Goal: Book appointment/travel/reservation

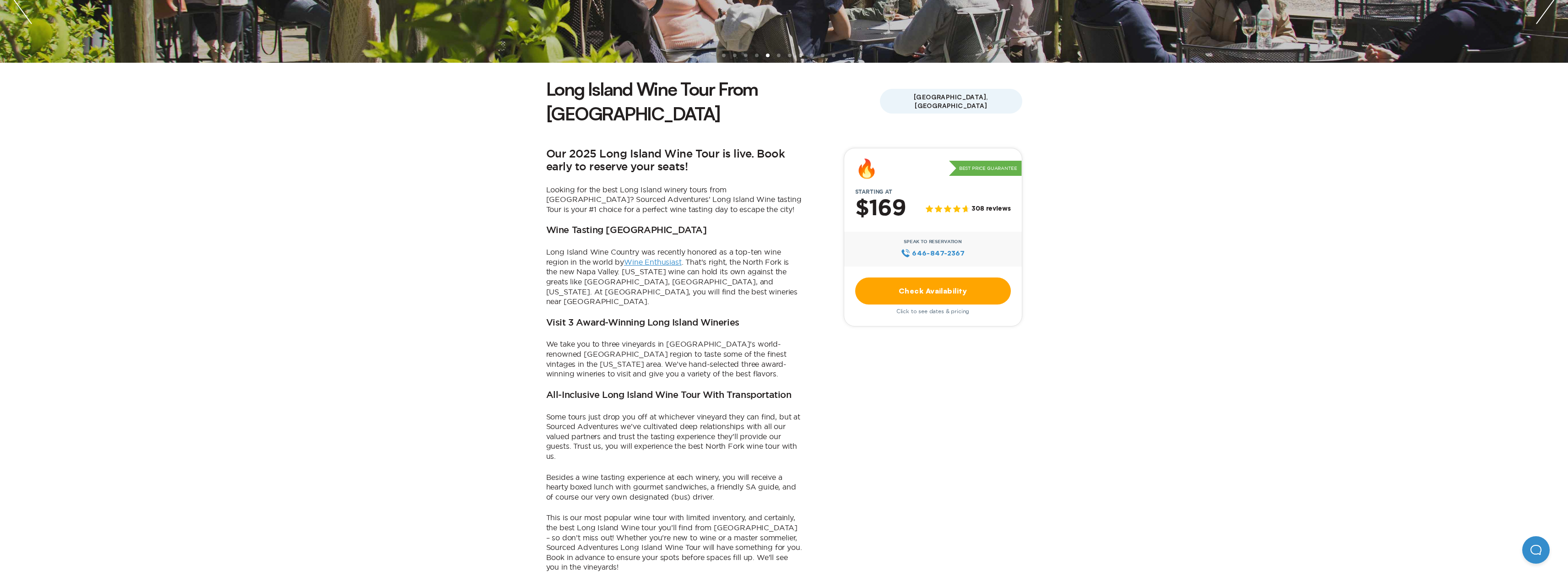
scroll to position [229, 0]
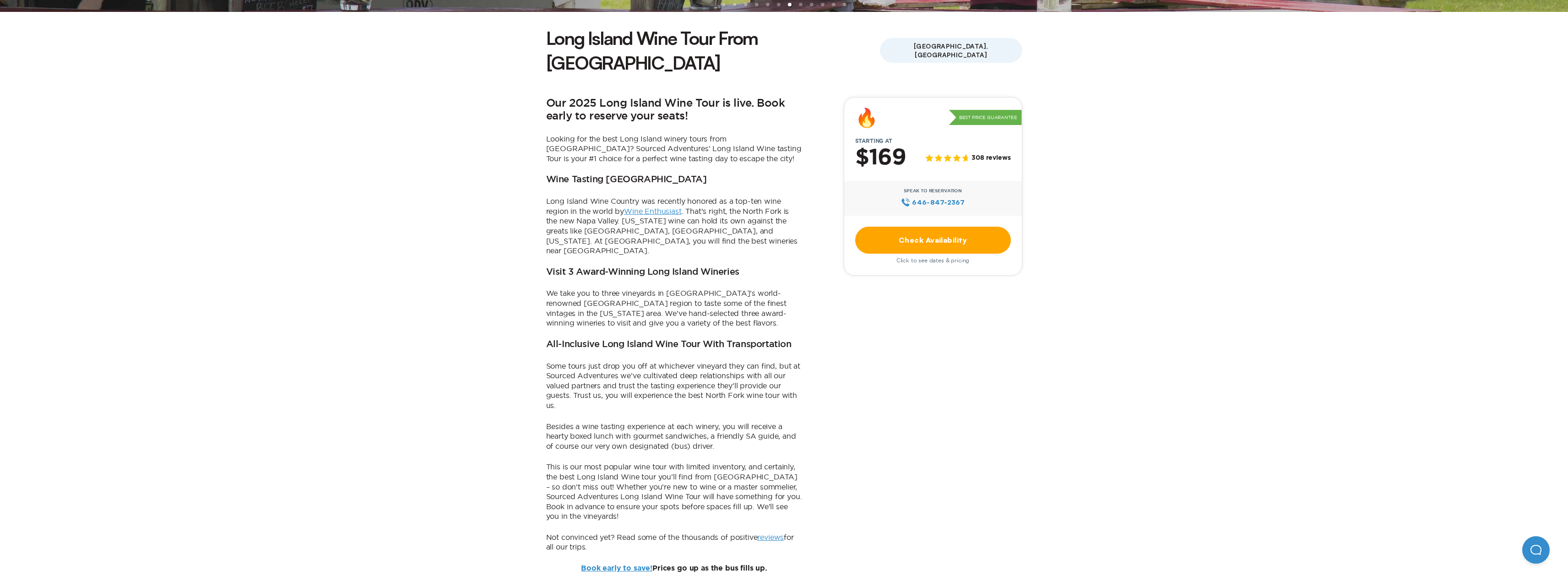
click at [950, 227] on link "Check Availability" at bounding box center [933, 240] width 156 height 27
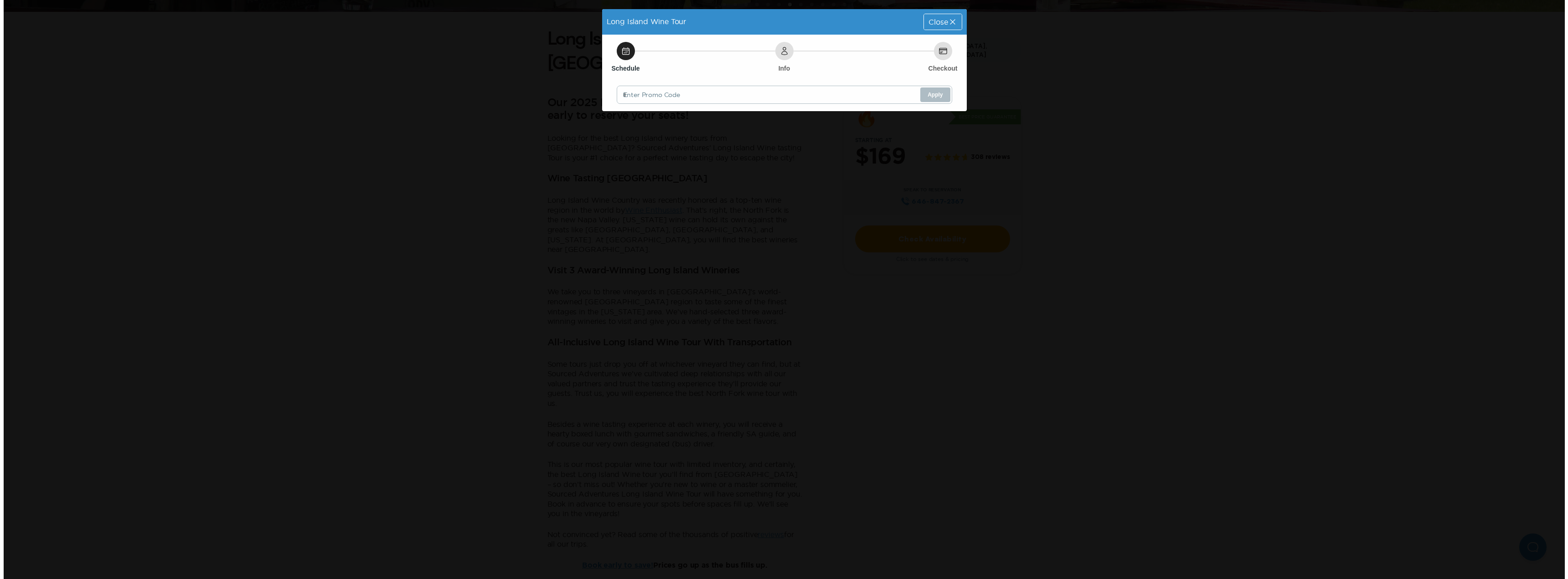
scroll to position [0, 0]
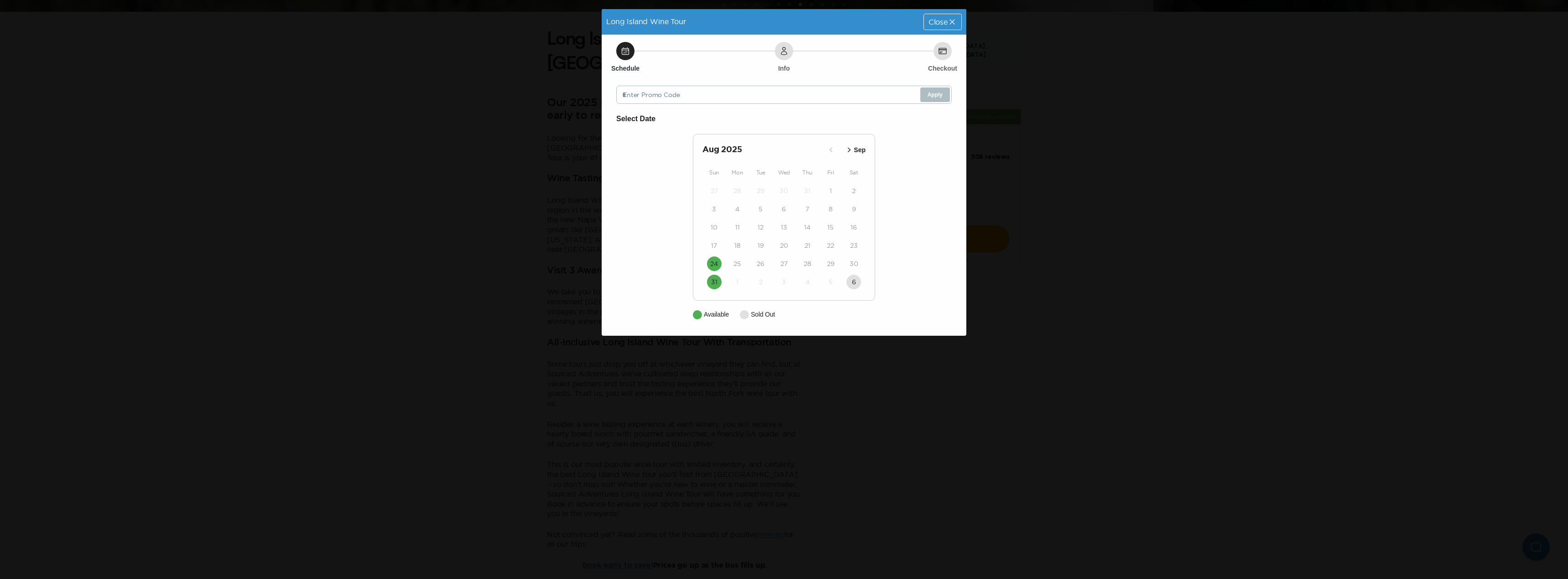
click at [863, 147] on p "Sep" at bounding box center [859, 150] width 12 height 10
click at [855, 153] on p "Oct" at bounding box center [860, 150] width 10 height 10
click at [710, 224] on button "12" at bounding box center [714, 227] width 15 height 15
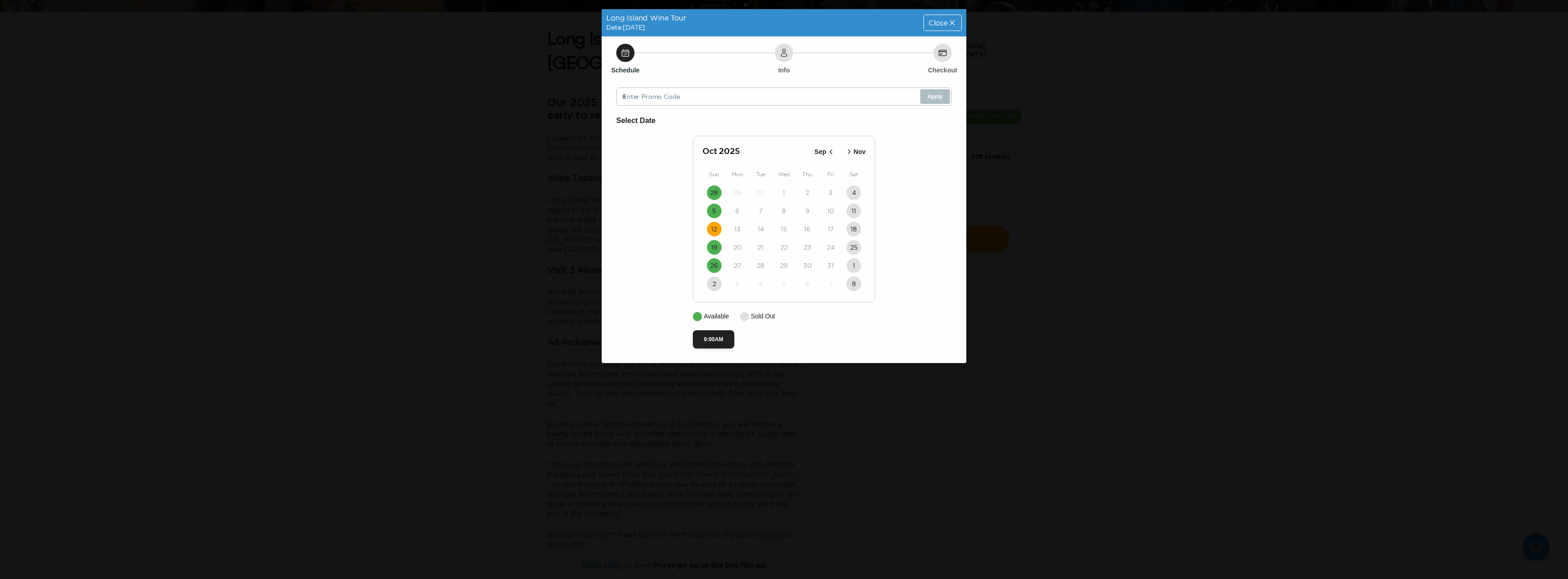
click at [947, 26] on span "Close" at bounding box center [937, 23] width 19 height 7
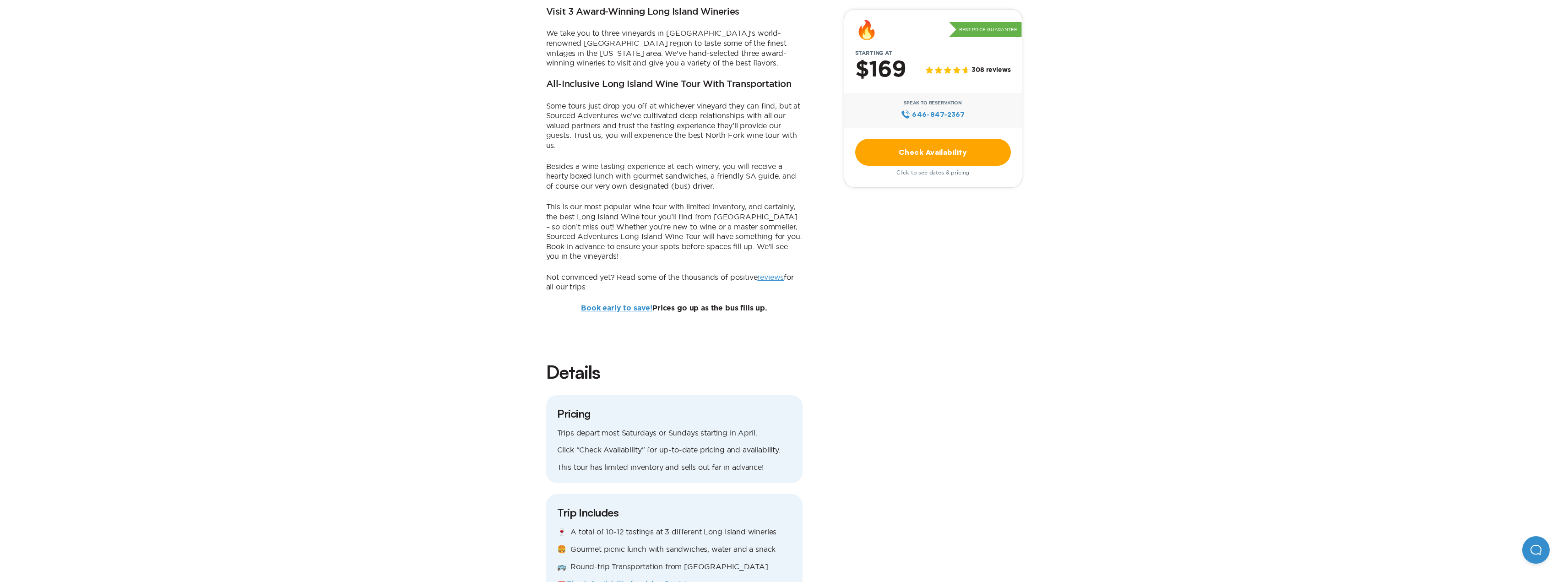
scroll to position [504, 0]
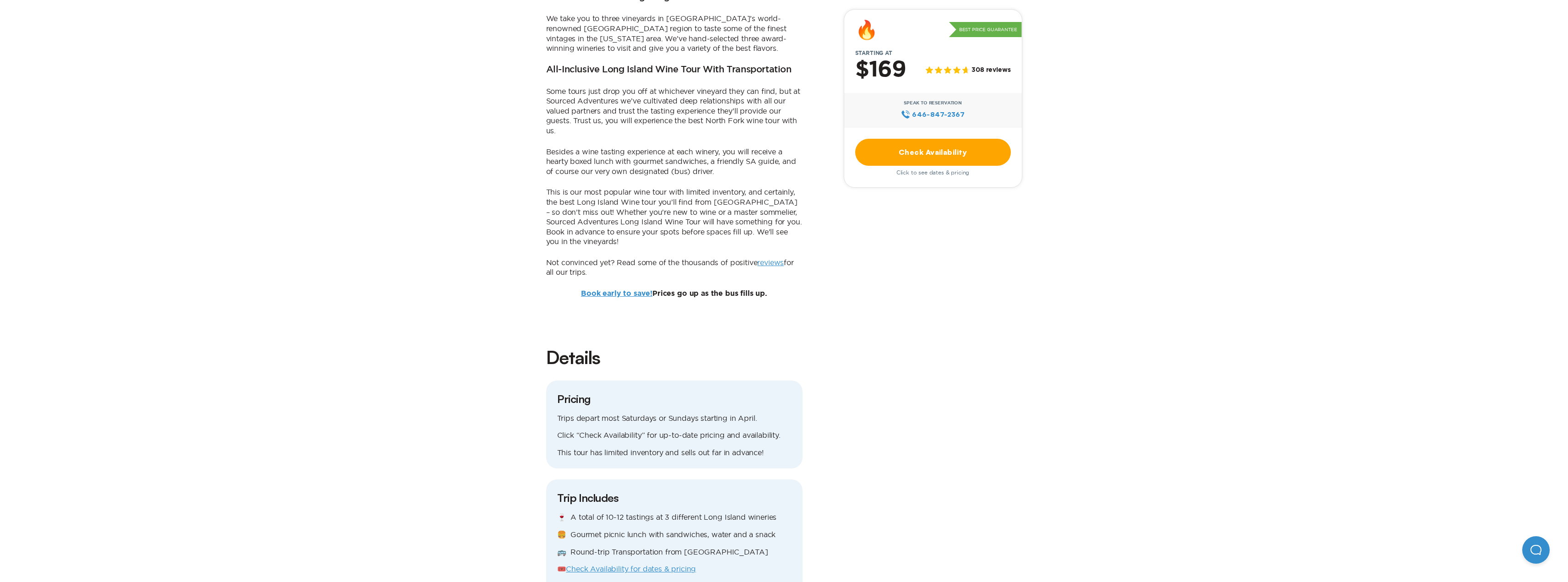
click at [892, 147] on link "Check Availability" at bounding box center [933, 152] width 156 height 27
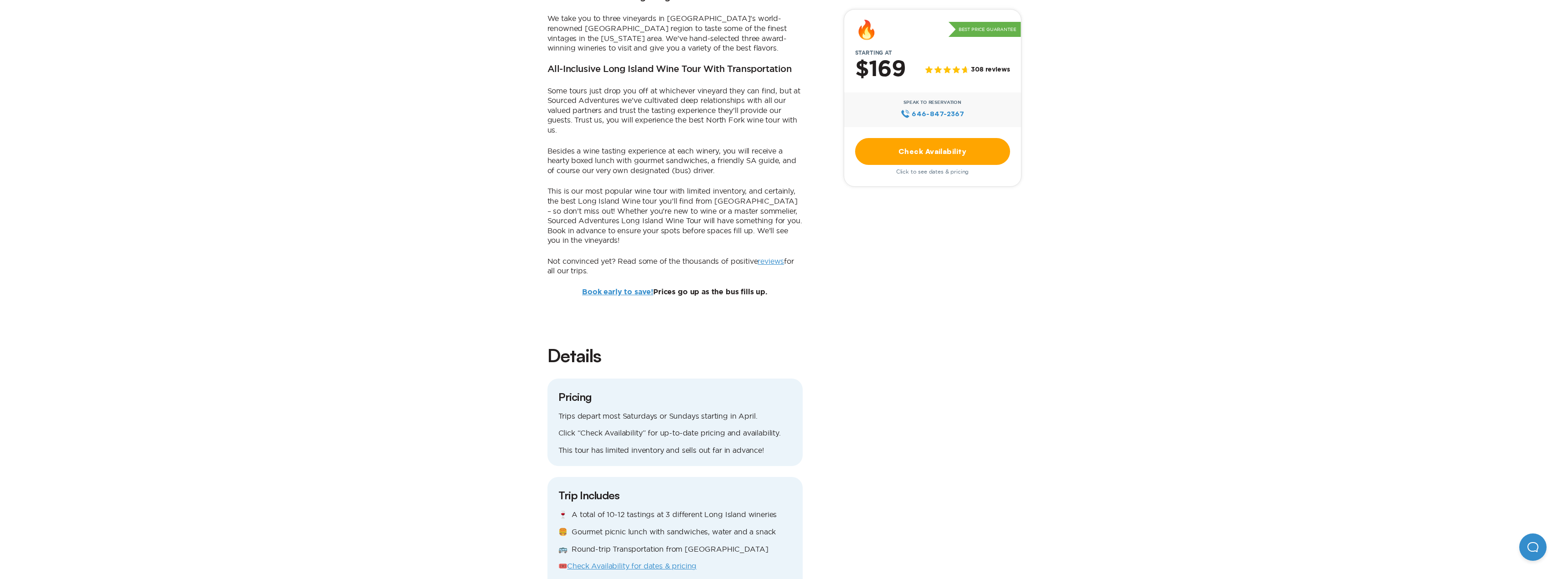
scroll to position [0, 0]
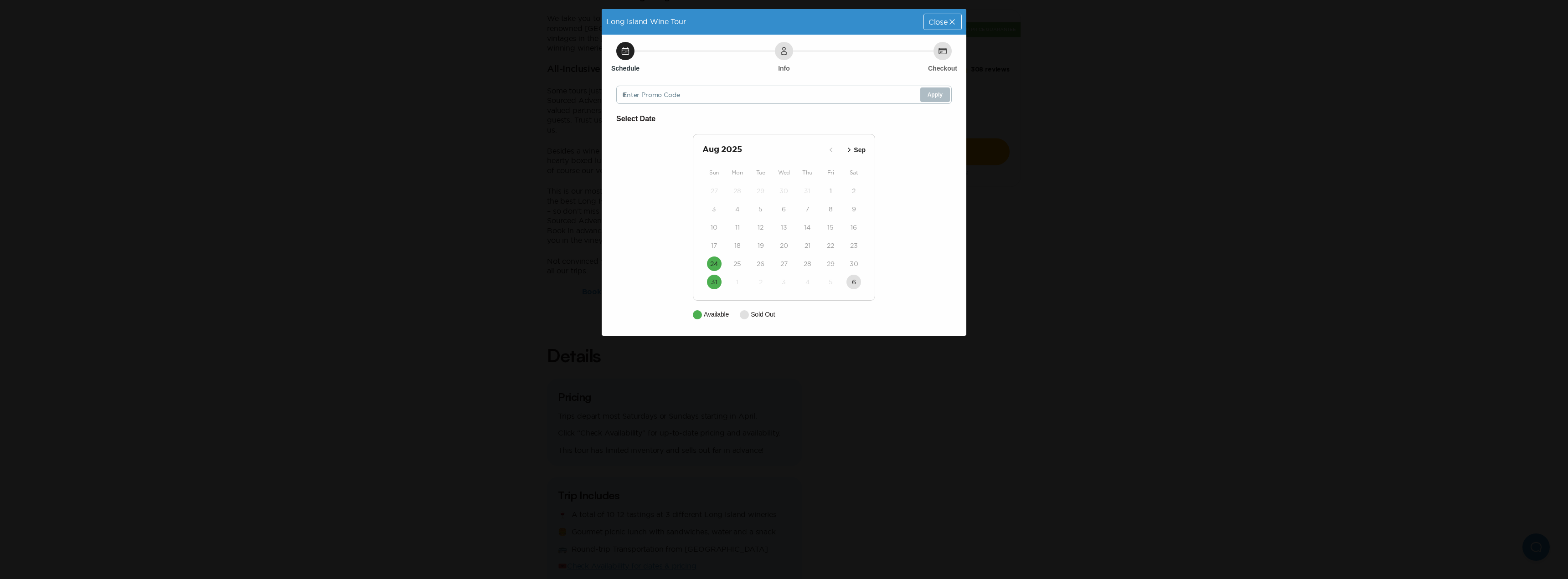
click at [859, 150] on p "Sep" at bounding box center [859, 150] width 12 height 10
click at [859, 150] on p "Oct" at bounding box center [860, 150] width 10 height 10
click at [830, 151] on icon "button" at bounding box center [831, 150] width 9 height 9
click at [852, 147] on icon "button" at bounding box center [850, 150] width 9 height 9
click at [852, 147] on icon "button" at bounding box center [849, 150] width 9 height 9
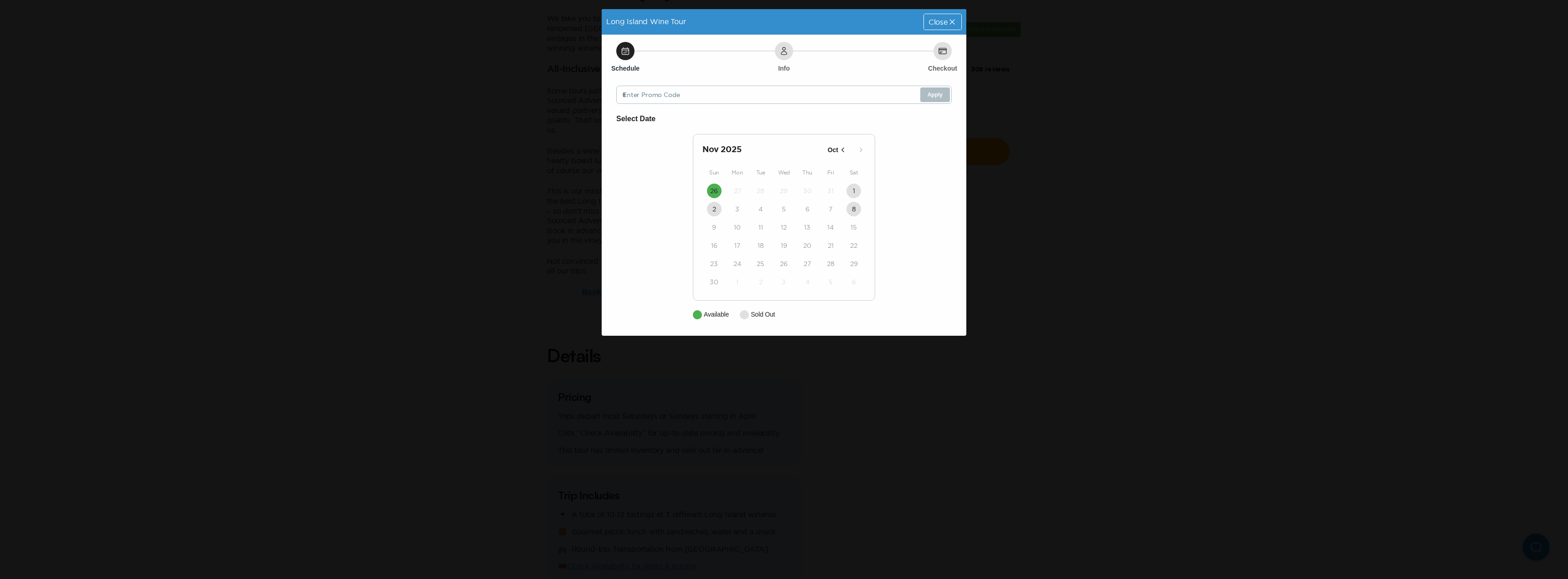
click at [839, 147] on icon "button" at bounding box center [842, 150] width 9 height 9
click at [934, 26] on div "Close" at bounding box center [942, 21] width 37 height 15
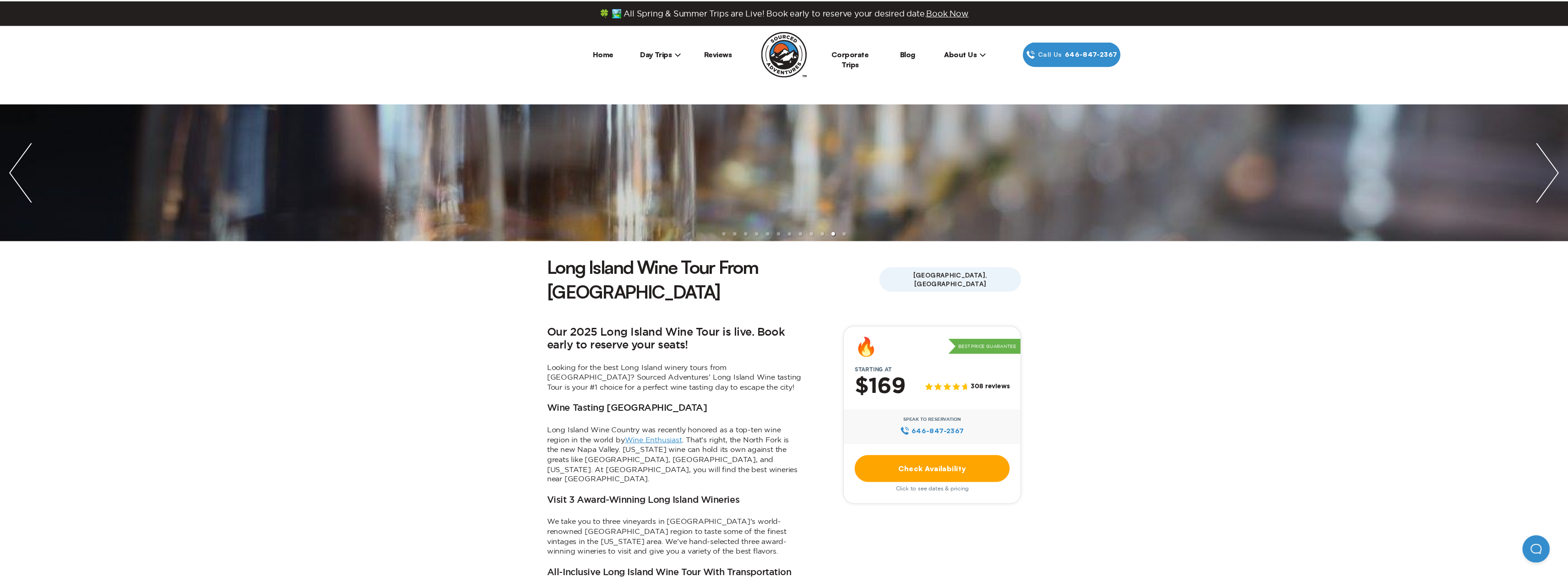
scroll to position [504, 0]
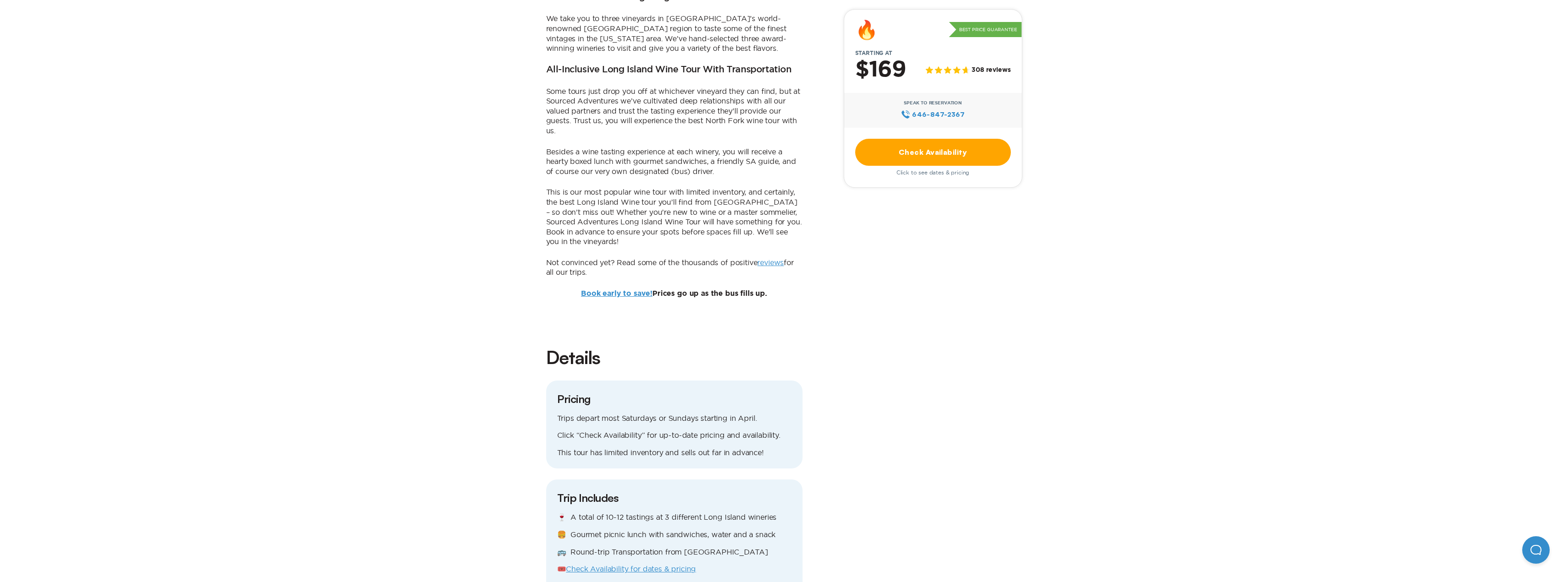
click at [911, 154] on link "Check Availability" at bounding box center [933, 152] width 156 height 27
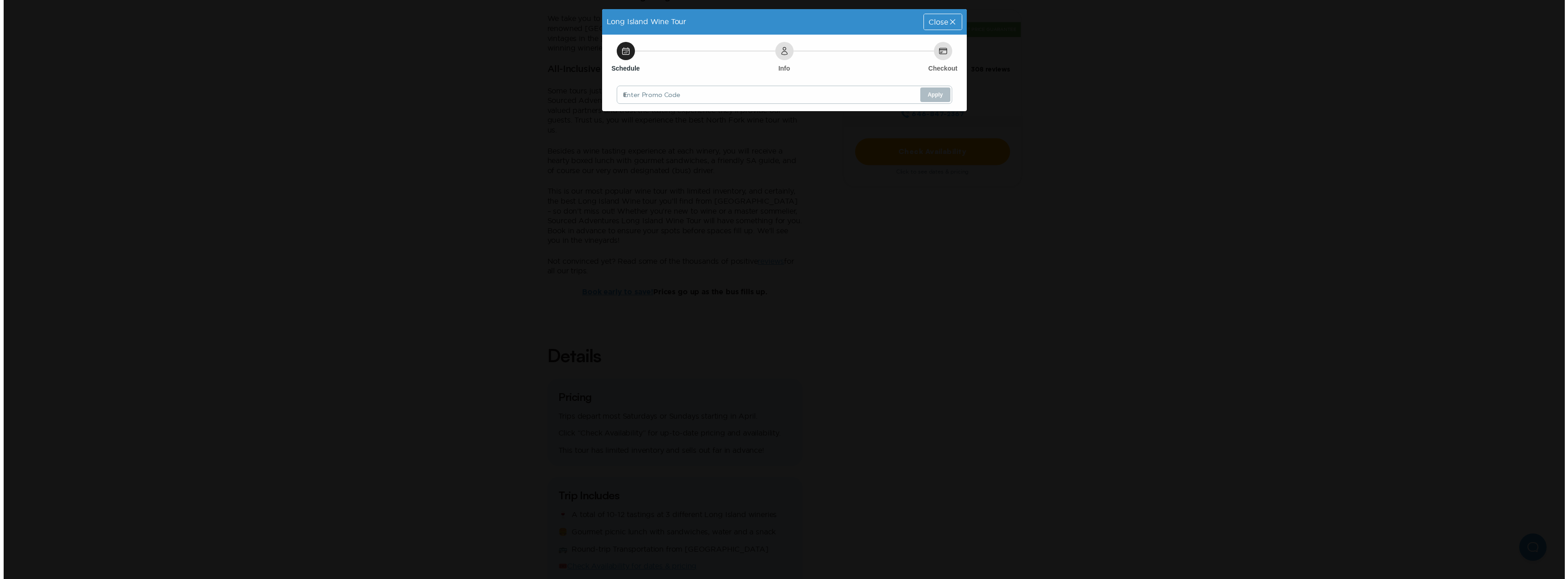
scroll to position [0, 0]
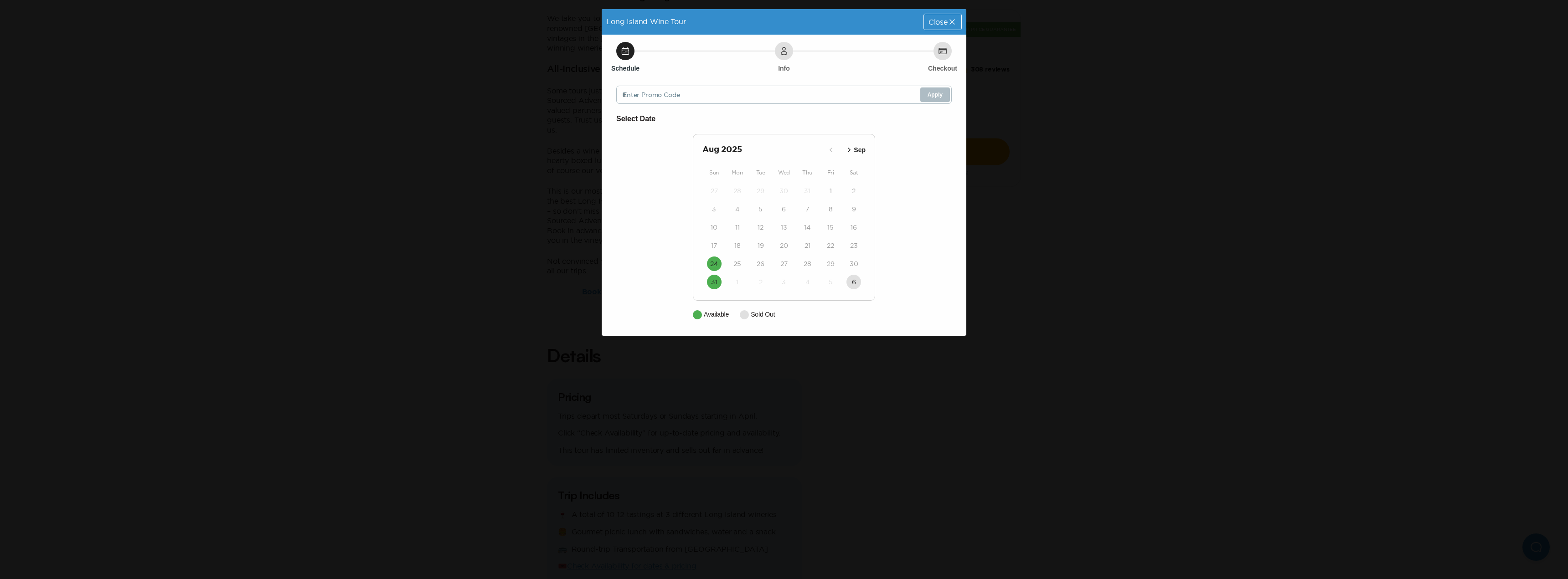
click at [853, 147] on icon "button" at bounding box center [849, 150] width 9 height 9
click at [853, 147] on icon "button" at bounding box center [850, 150] width 9 height 9
click at [719, 228] on button "12" at bounding box center [714, 227] width 15 height 15
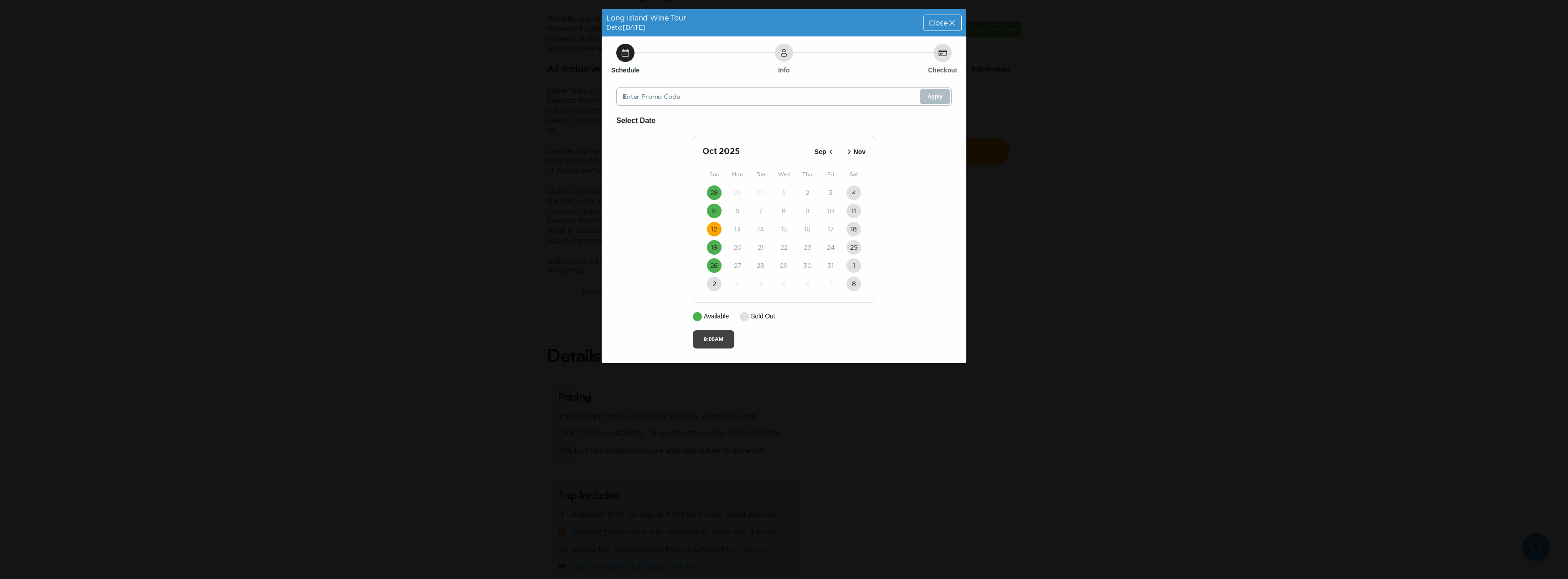
click at [716, 340] on button "9:00AM" at bounding box center [713, 339] width 41 height 18
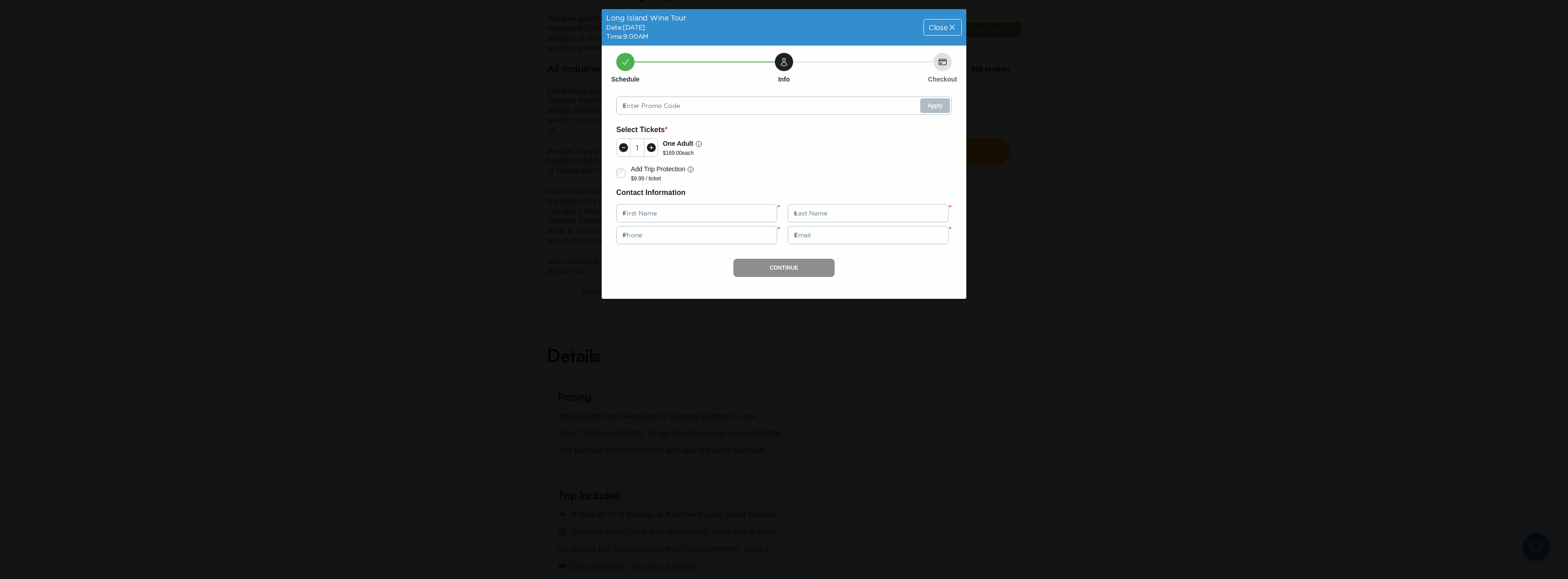
click at [650, 151] on icon at bounding box center [651, 147] width 9 height 9
click at [949, 29] on icon at bounding box center [952, 27] width 9 height 9
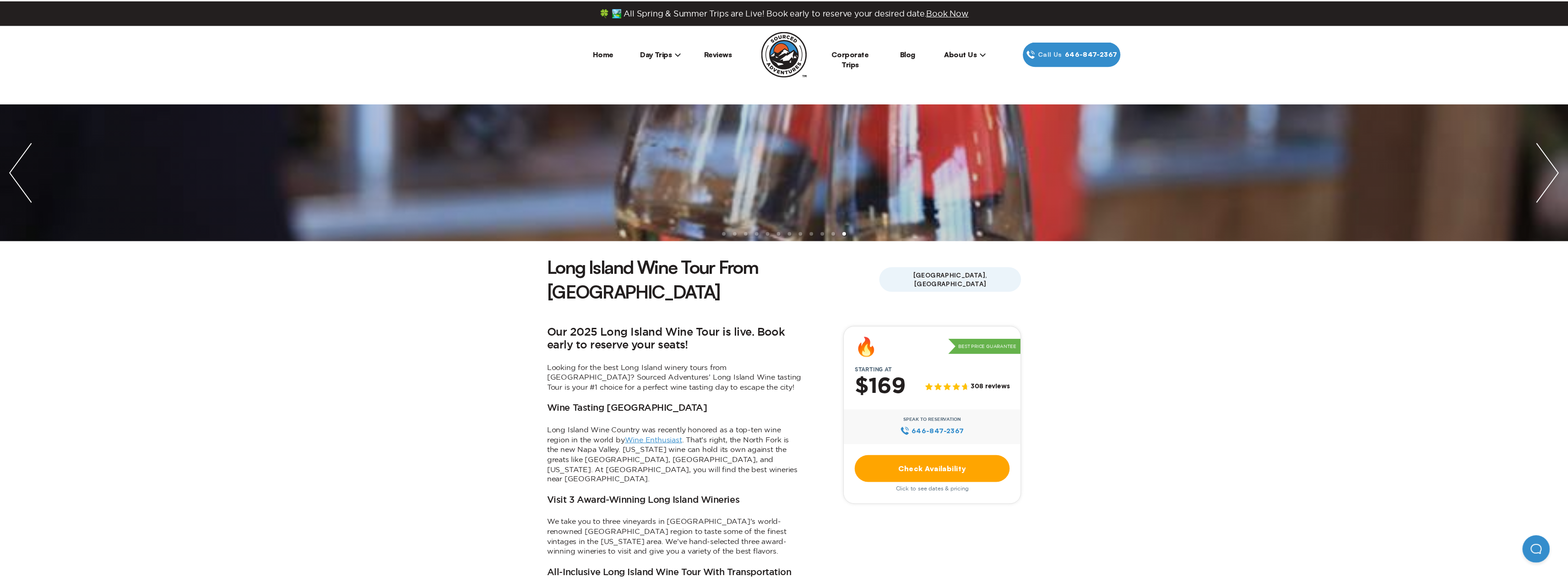
scroll to position [504, 0]
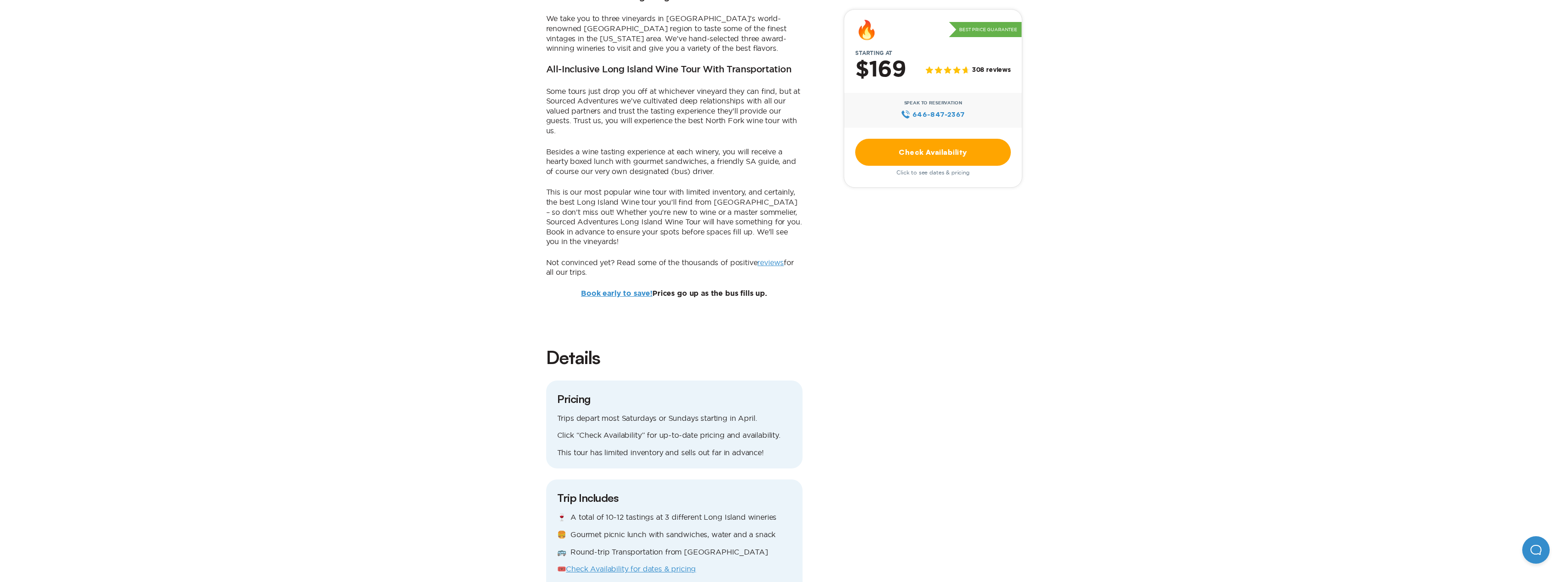
click at [917, 157] on link "Check Availability" at bounding box center [933, 152] width 156 height 27
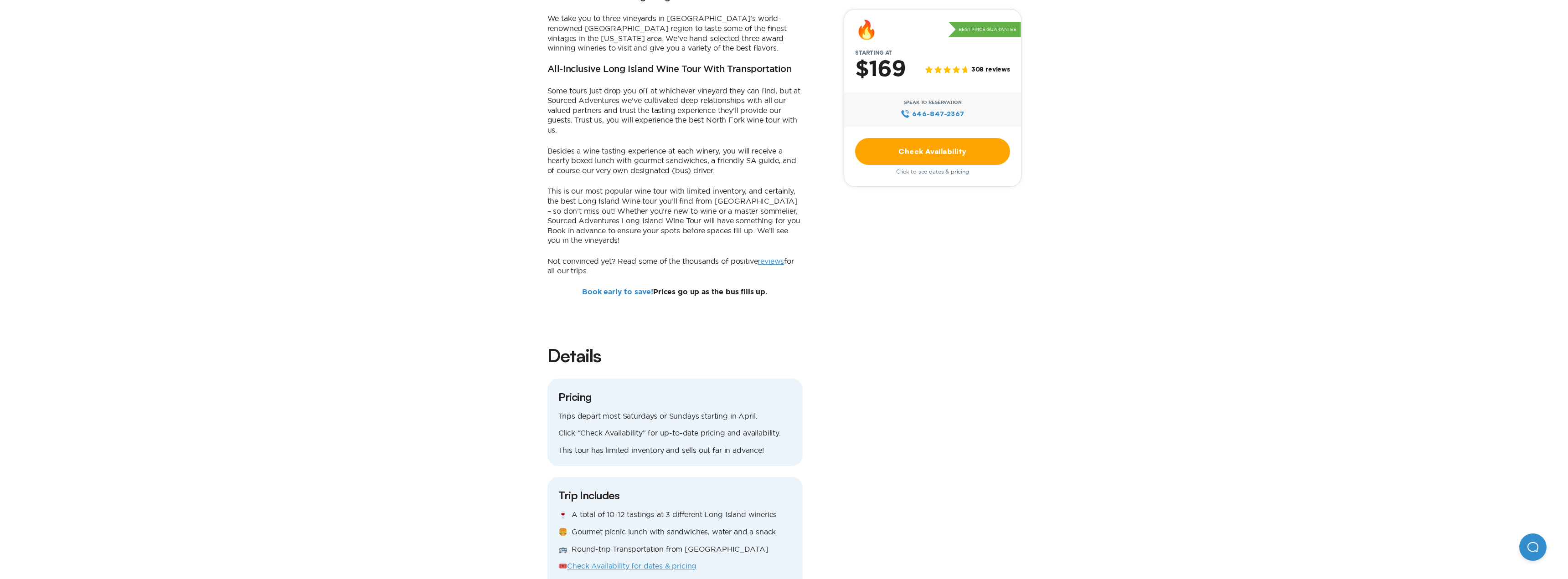
scroll to position [0, 0]
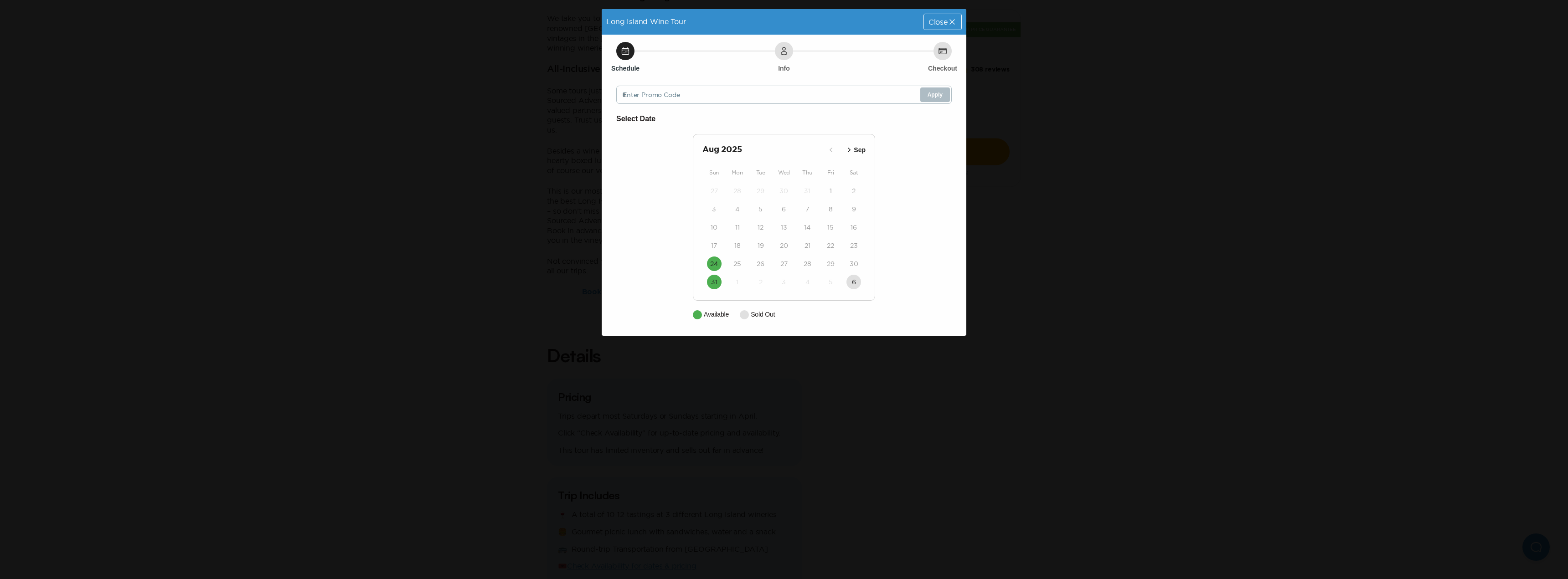
click at [863, 144] on button "Sep" at bounding box center [855, 150] width 26 height 15
click at [863, 144] on button "Oct" at bounding box center [855, 150] width 25 height 15
click at [863, 144] on button "Nov" at bounding box center [855, 150] width 26 height 15
click at [845, 151] on icon "button" at bounding box center [842, 150] width 9 height 9
click at [849, 148] on icon "button" at bounding box center [849, 150] width 2 height 4
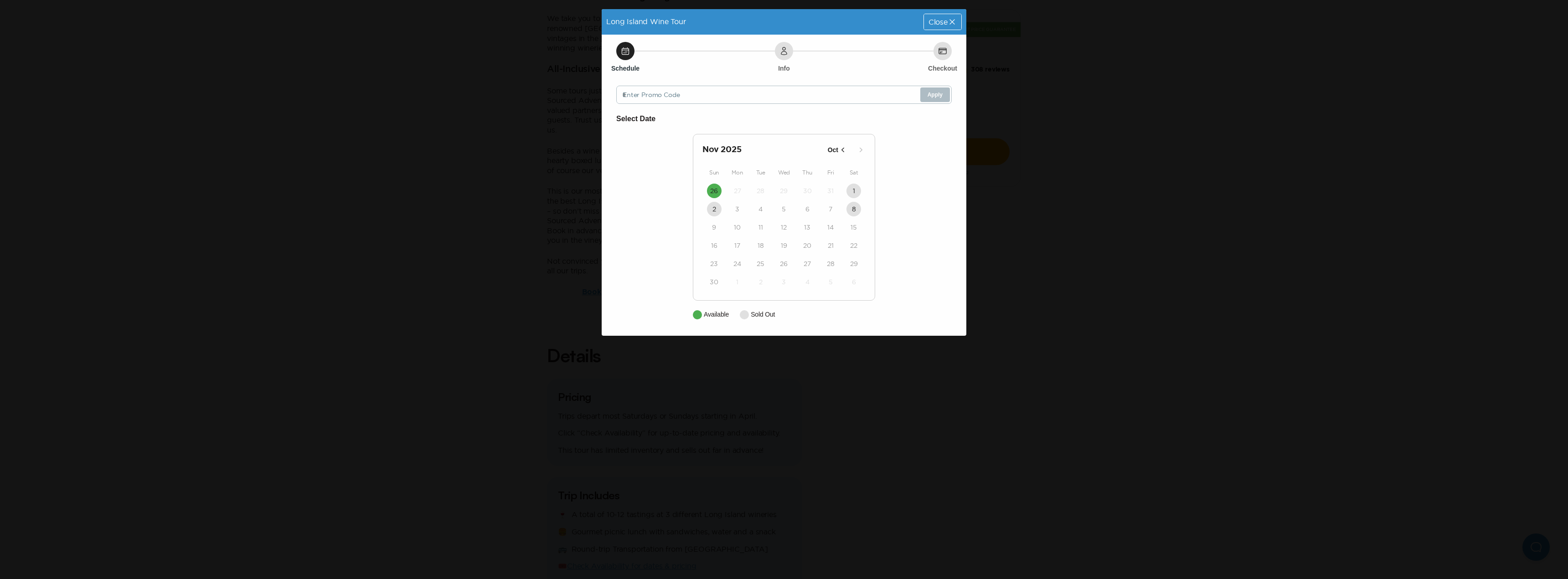
click at [838, 150] on icon "button" at bounding box center [842, 150] width 9 height 9
click at [834, 145] on icon "button" at bounding box center [831, 150] width 9 height 9
click at [854, 150] on icon "button" at bounding box center [850, 150] width 9 height 9
click at [832, 150] on icon "button" at bounding box center [831, 150] width 9 height 9
click at [832, 150] on icon "button" at bounding box center [832, 150] width 9 height 9
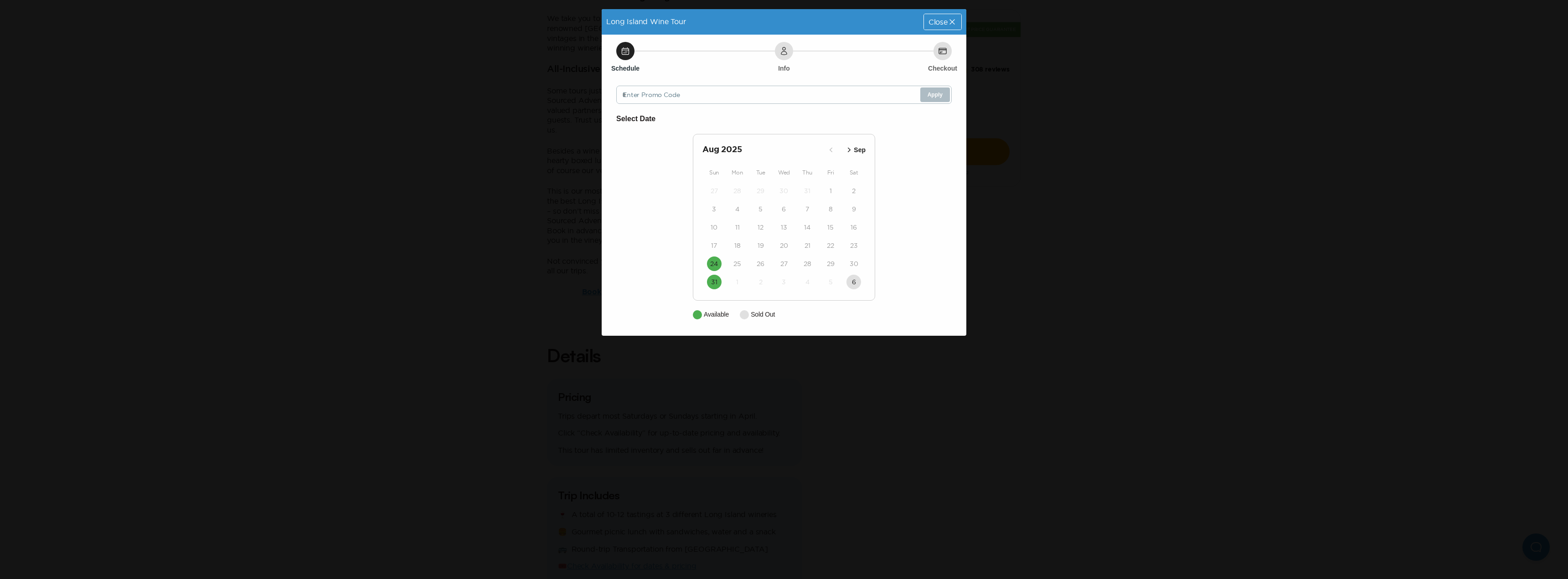
click at [928, 30] on div "Long Island Wine Tour Close" at bounding box center [783, 22] width 365 height 26
click at [931, 24] on span "Close" at bounding box center [937, 22] width 19 height 7
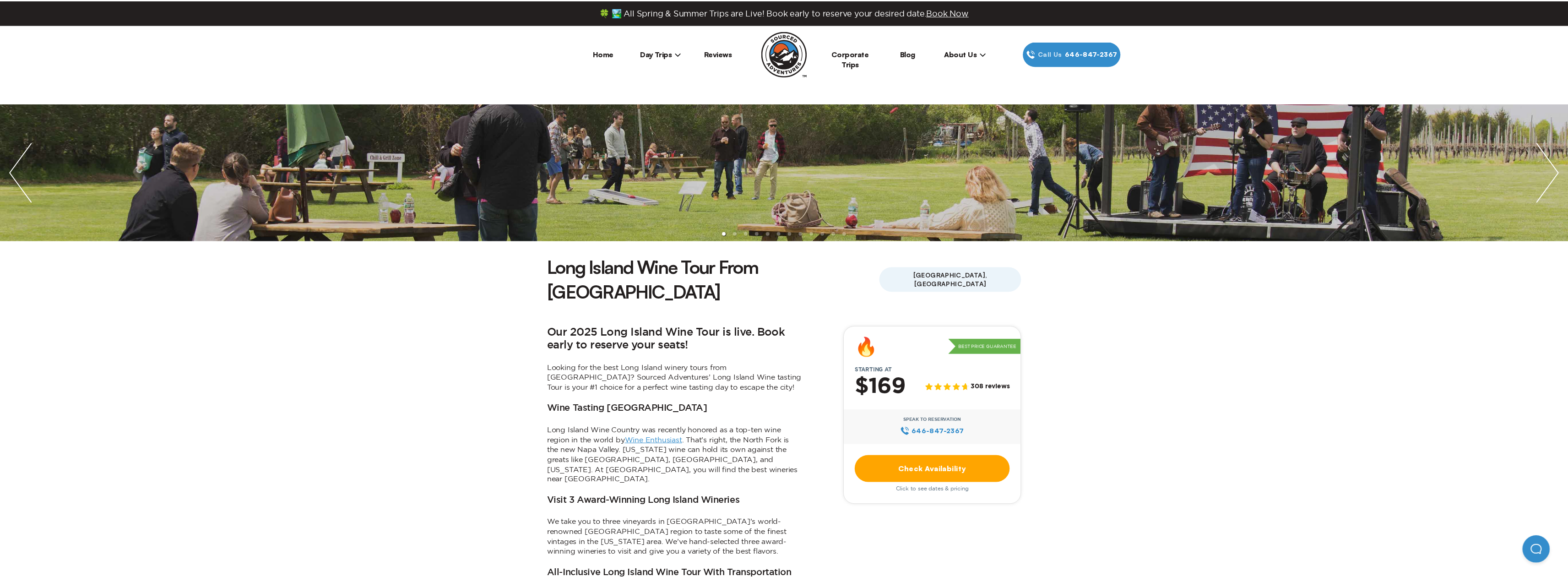
scroll to position [504, 0]
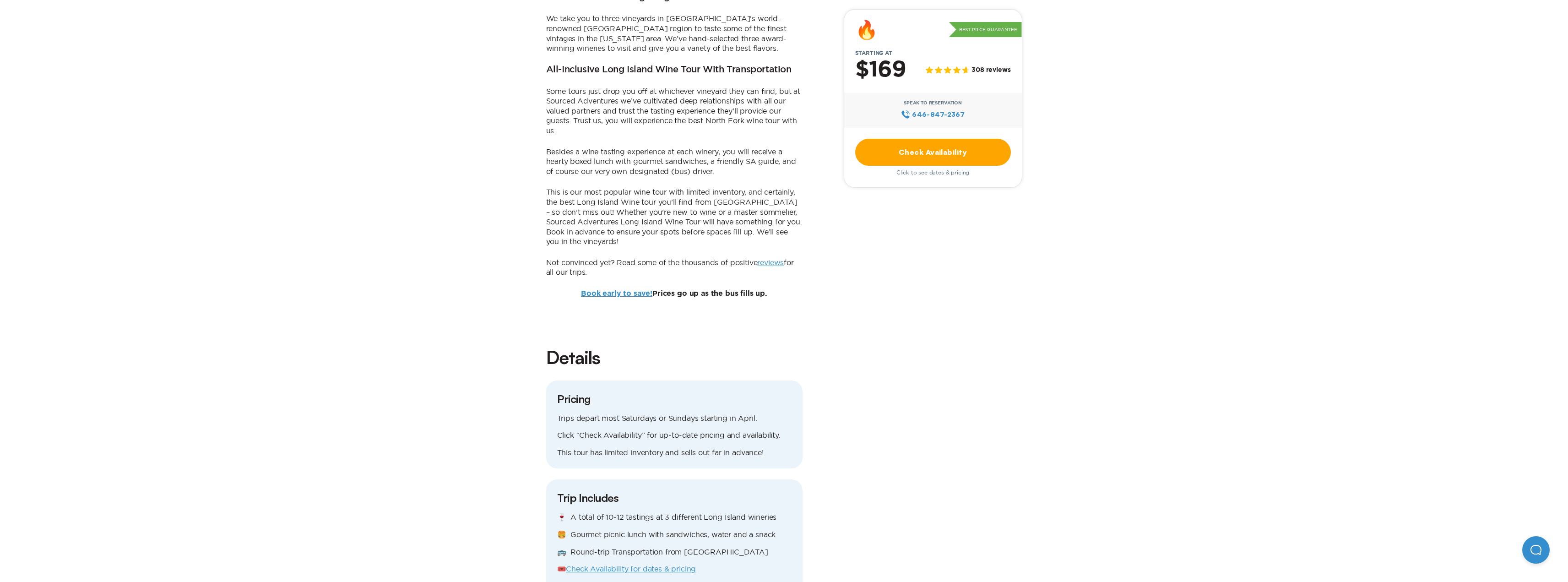
click at [894, 160] on link "Check Availability" at bounding box center [933, 152] width 156 height 27
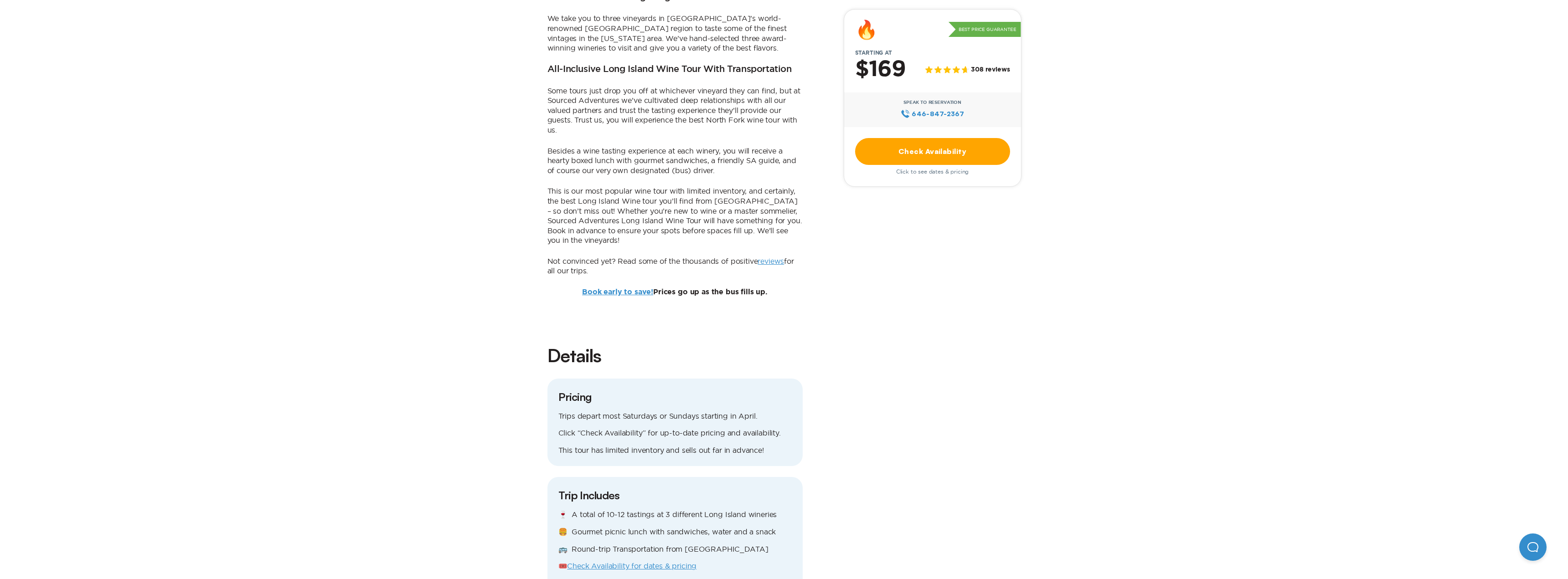
scroll to position [0, 0]
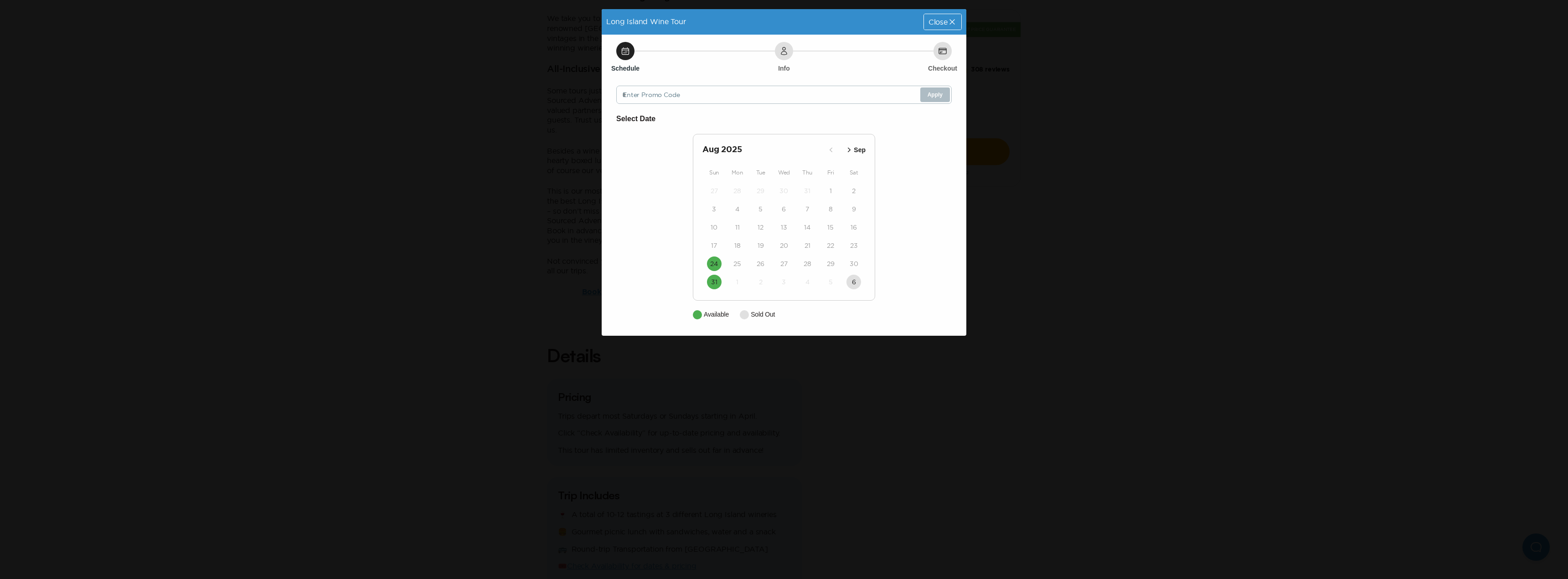
click at [855, 150] on p "Sep" at bounding box center [859, 150] width 12 height 10
click at [855, 150] on p "Oct" at bounding box center [860, 150] width 10 height 10
click at [714, 211] on time "5" at bounding box center [714, 209] width 4 height 9
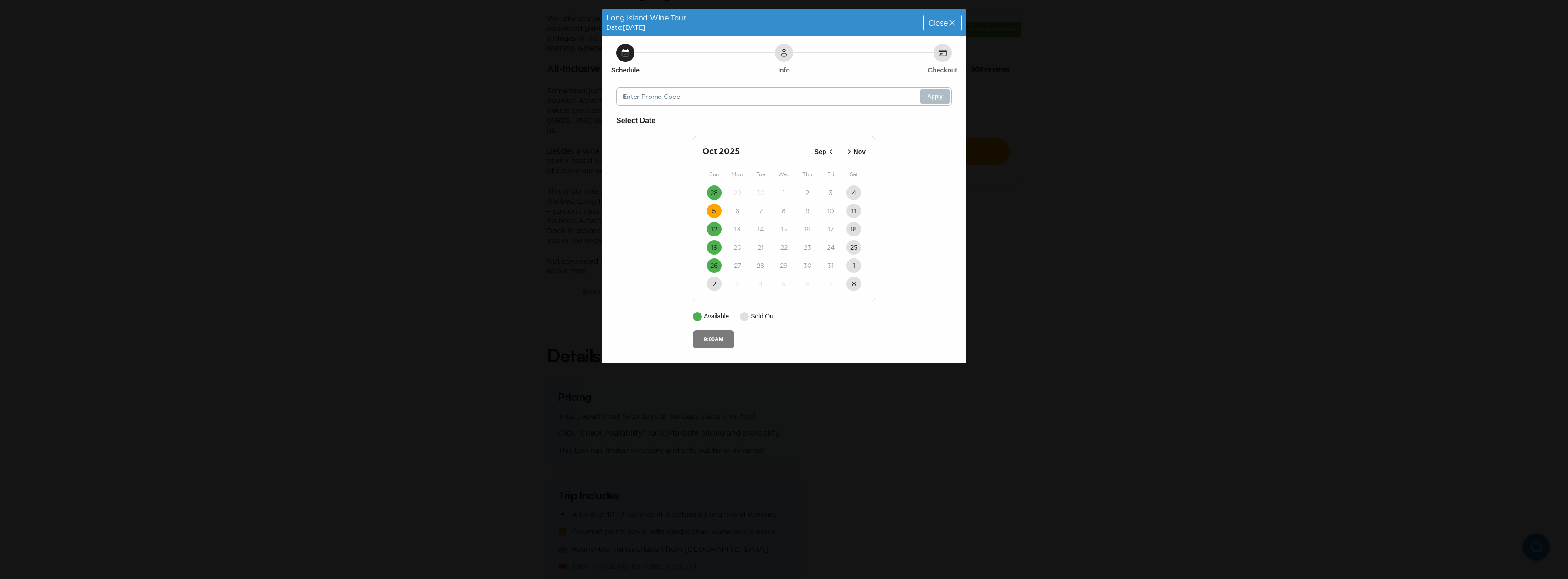
click at [710, 342] on button "9:00AM" at bounding box center [713, 339] width 41 height 18
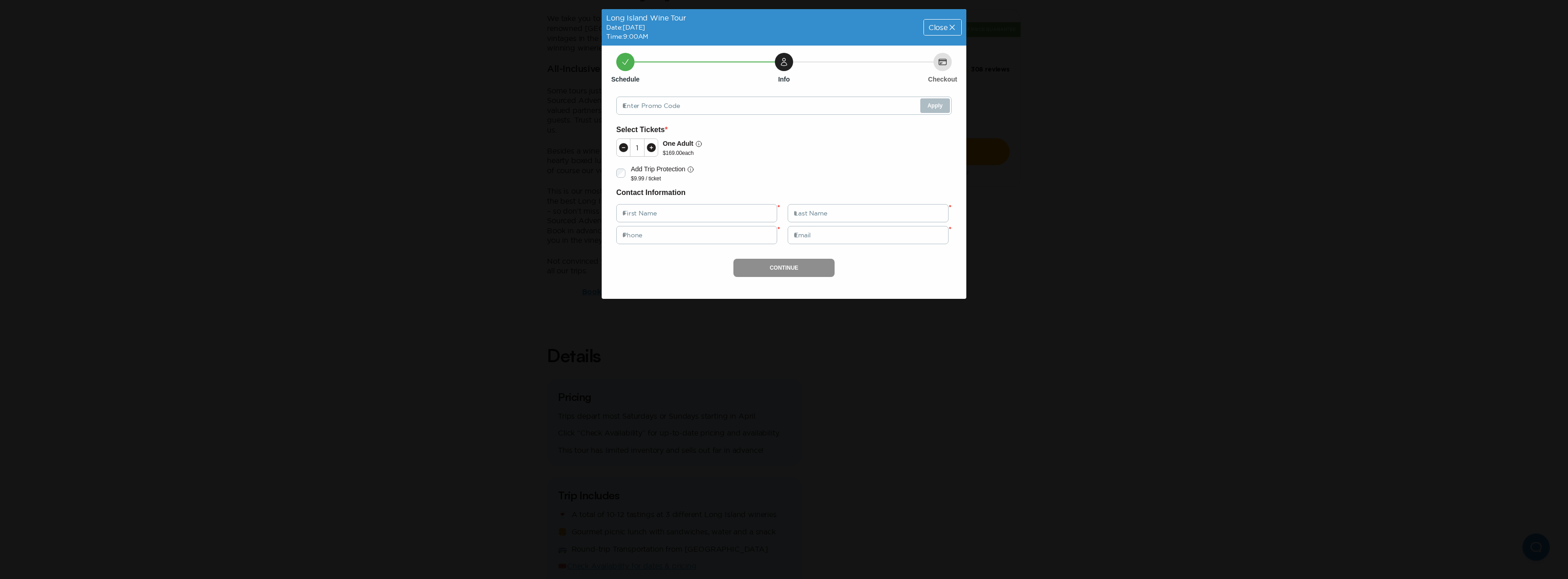
click at [653, 151] on icon at bounding box center [651, 147] width 9 height 9
click at [621, 151] on icon at bounding box center [623, 147] width 9 height 9
click at [952, 24] on icon at bounding box center [952, 27] width 9 height 9
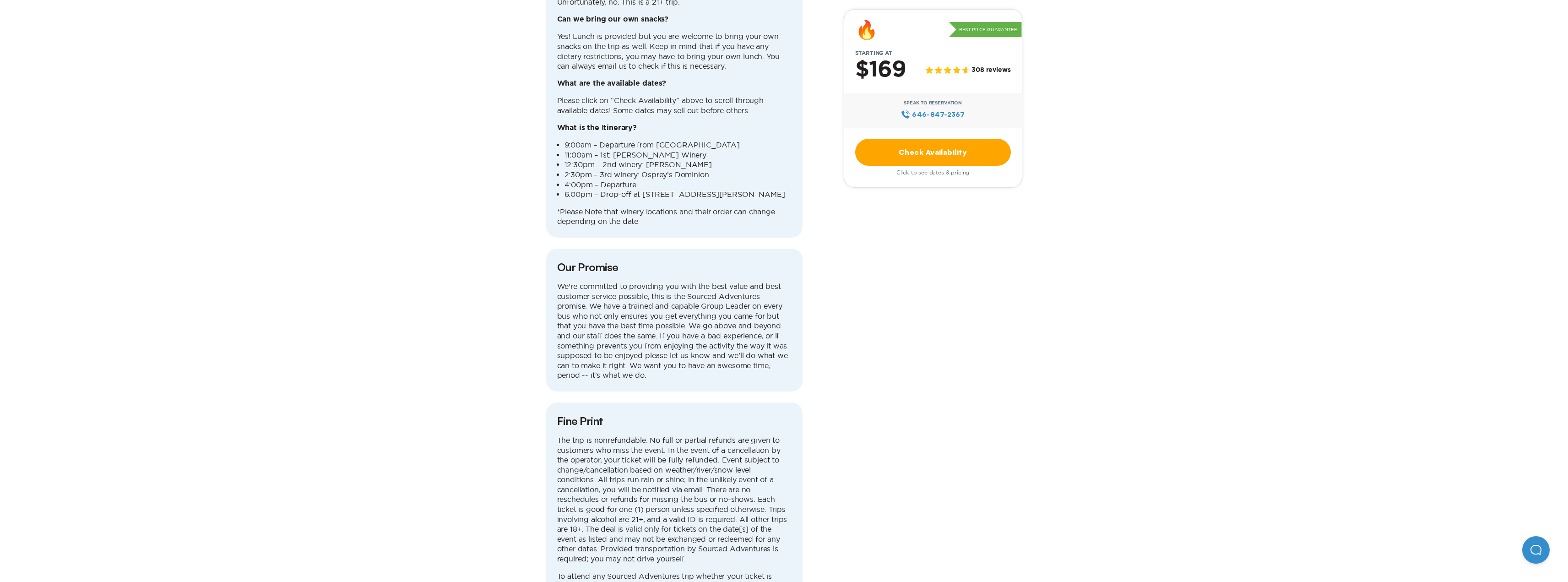
scroll to position [2426, 0]
